Goal: Task Accomplishment & Management: Complete application form

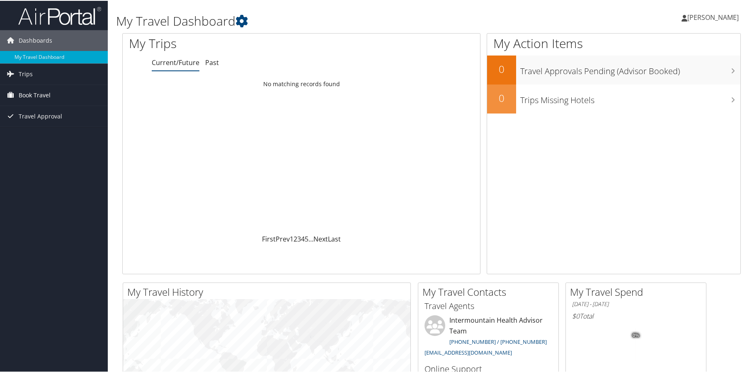
click at [53, 93] on link "Book Travel" at bounding box center [54, 94] width 108 height 21
click at [59, 110] on link "Agent Booking Request" at bounding box center [54, 111] width 108 height 12
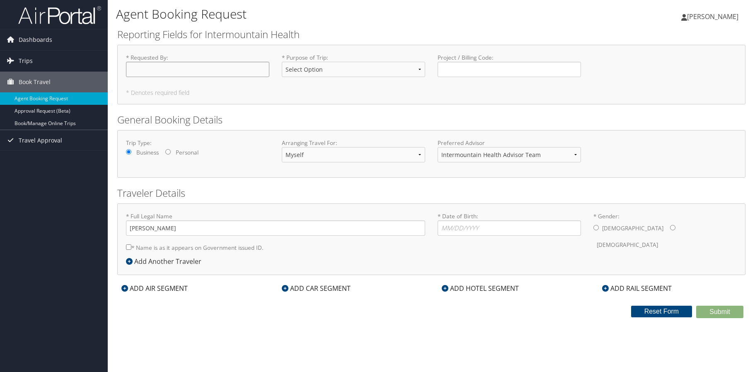
click at [166, 69] on input "* Requested By : Required" at bounding box center [197, 69] width 143 height 15
type input "[PERSON_NAME]"
click at [324, 68] on select "Select Option 3rd Party Reimbursable Business CME Conf or Education Groups Pers…" at bounding box center [353, 69] width 143 height 15
select select "Conf or Education"
click at [282, 62] on select "Select Option 3rd Party Reimbursable Business CME Conf or Education Groups Pers…" at bounding box center [353, 69] width 143 height 15
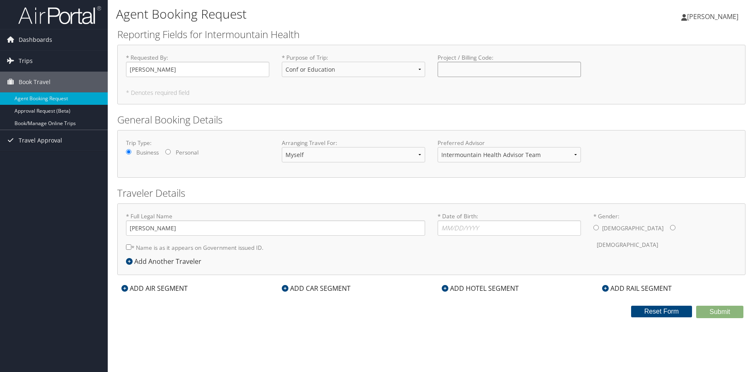
click at [462, 72] on input "Project / Billing Code : Required" at bounding box center [508, 69] width 143 height 15
click at [333, 117] on h2 "General Booking Details" at bounding box center [431, 120] width 628 height 14
click at [319, 157] on select "Myself Another Traveler Guest Traveler" at bounding box center [353, 154] width 143 height 15
select select "another"
click at [282, 147] on select "Myself Another Traveler Guest Traveler" at bounding box center [353, 154] width 143 height 15
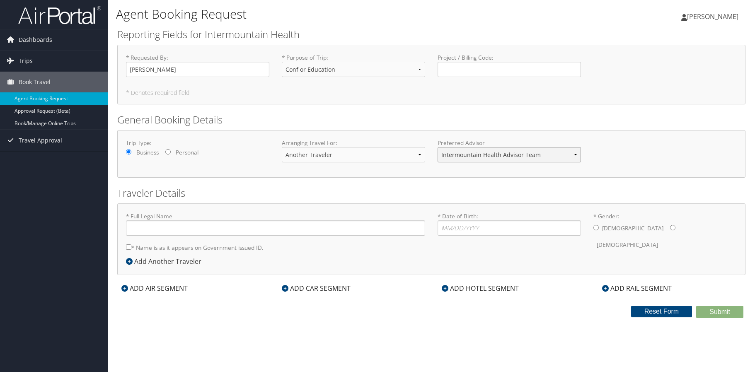
click at [474, 156] on select "Intermountain Health Advisor Team" at bounding box center [508, 154] width 143 height 15
click at [437, 147] on select "Intermountain Health Advisor Team" at bounding box center [508, 154] width 143 height 15
click at [344, 189] on h2 "Traveler Details" at bounding box center [431, 193] width 628 height 14
click at [254, 232] on input "* Full Legal Name" at bounding box center [275, 227] width 299 height 15
click at [264, 235] on input "Scott Woller" at bounding box center [275, 227] width 299 height 15
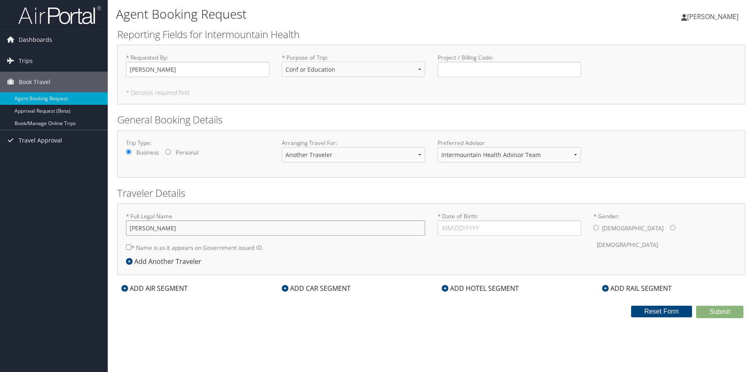
type input "Scott Woller"
click at [301, 247] on div "* Full Legal Name Scott Woller * Name is as it appears on Government issued ID.…" at bounding box center [276, 234] width 312 height 44
click at [455, 230] on input "* Date of Birth: Invalid Date" at bounding box center [508, 227] width 143 height 15
click at [128, 248] on input "* Name is as it appears on Government issued ID." at bounding box center [128, 246] width 5 height 5
checkbox input "true"
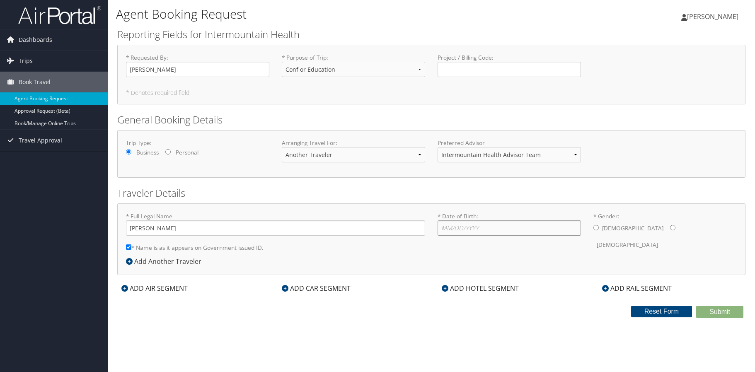
click at [465, 231] on input "* Date of Birth: Invalid Date" at bounding box center [508, 227] width 143 height 15
